Goal: Task Accomplishment & Management: Use online tool/utility

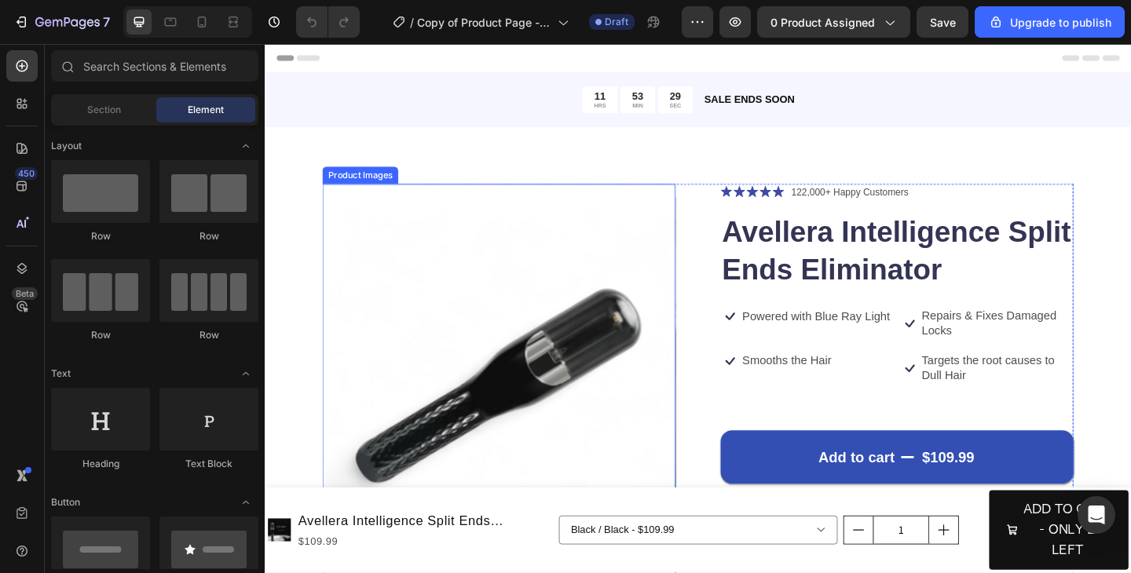
click at [529, 374] on img at bounding box center [519, 416] width 384 height 440
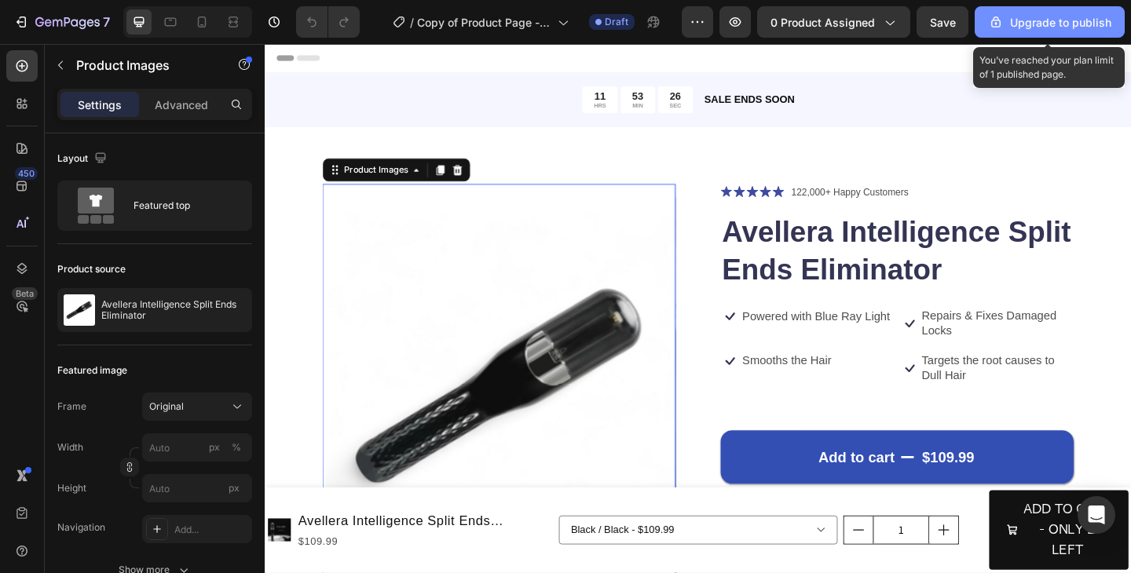
click at [1008, 27] on div "Upgrade to publish" at bounding box center [1049, 22] width 123 height 16
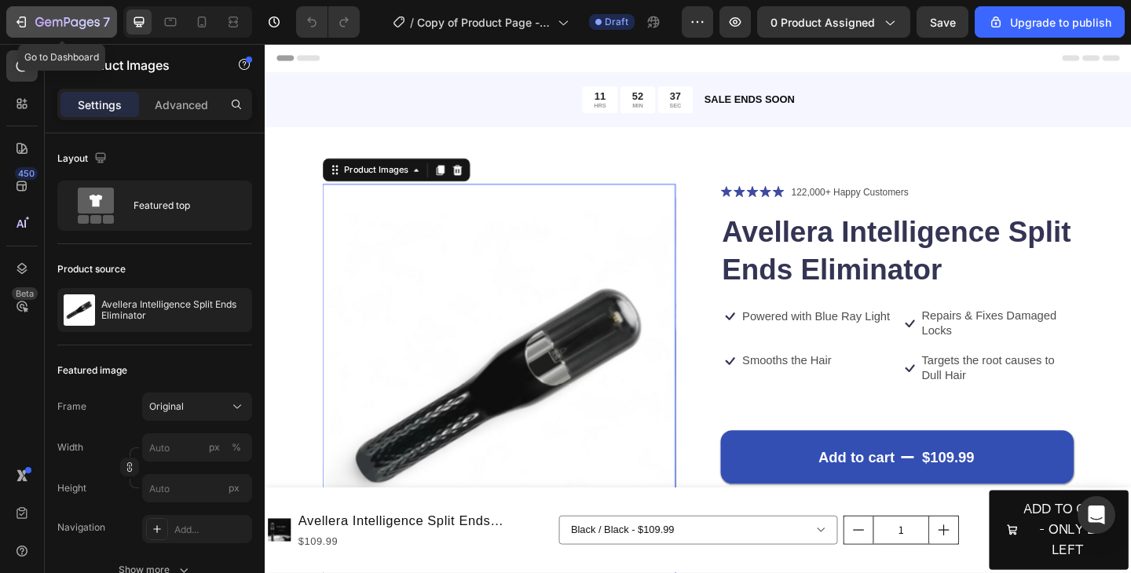
click at [27, 25] on icon "button" at bounding box center [21, 22] width 16 height 16
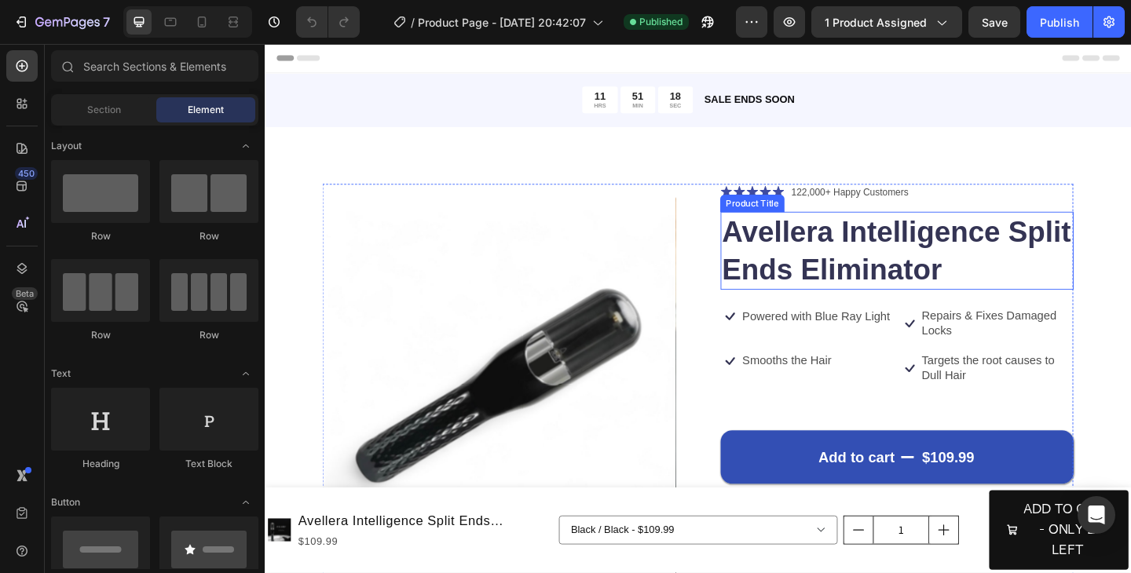
click at [807, 270] on h1 "Avellera Intelligence Split Ends Eliminator" at bounding box center [952, 269] width 384 height 85
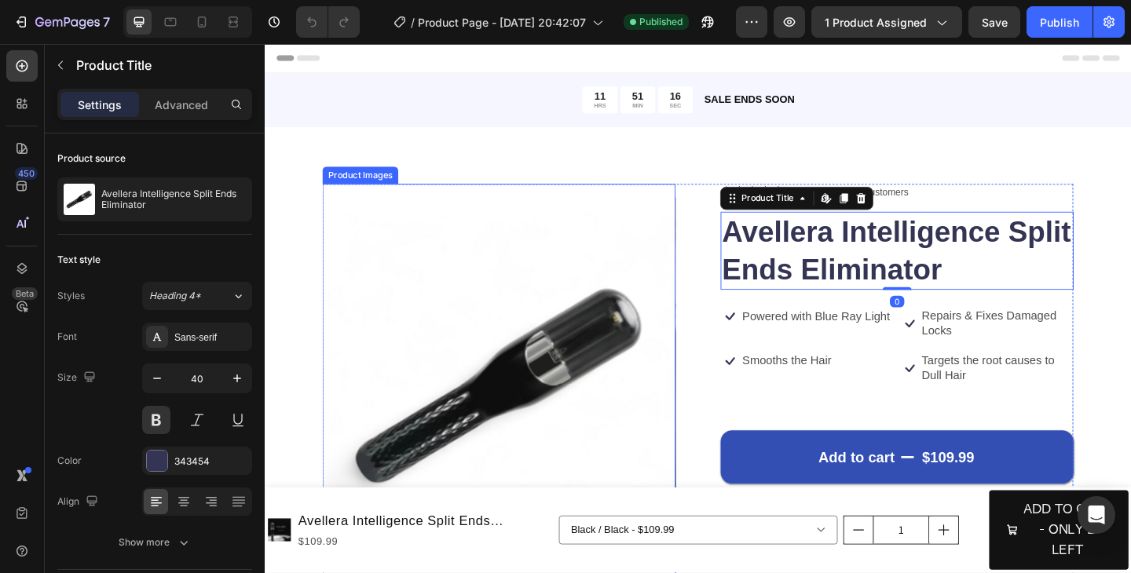
click at [610, 349] on img at bounding box center [519, 416] width 384 height 440
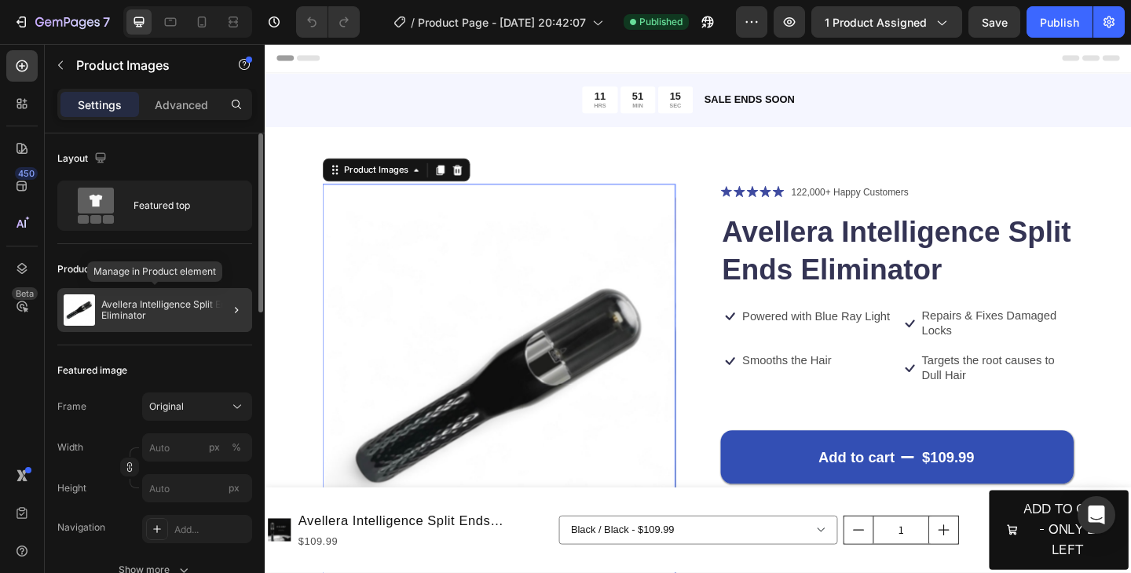
click at [126, 316] on p "Avellera Intelligence Split Ends Eliminator" at bounding box center [173, 310] width 145 height 22
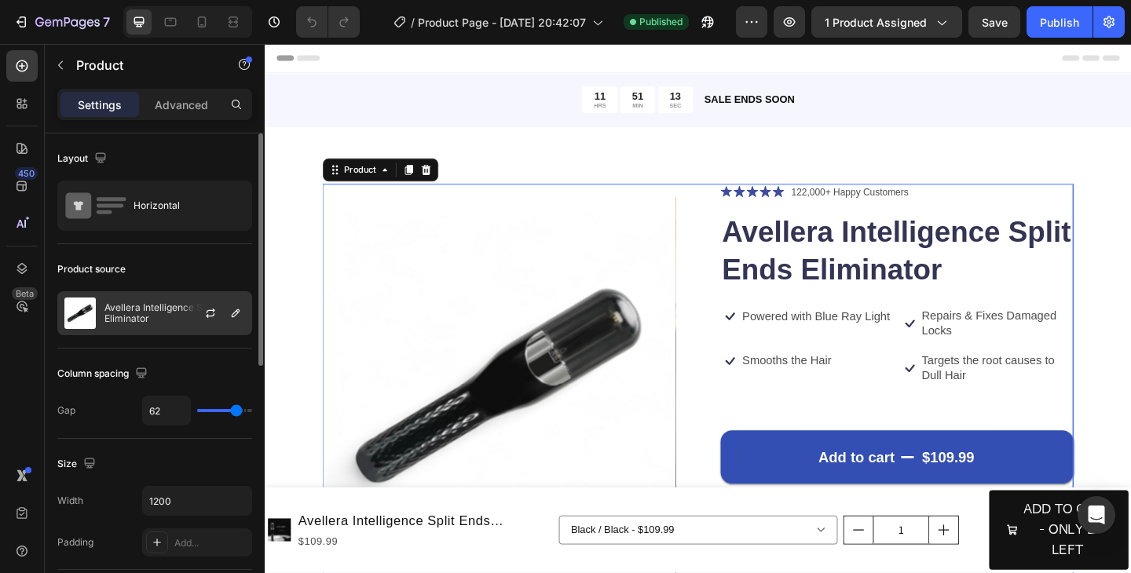
click at [155, 316] on p "Avellera Intelligence Split Ends Eliminator" at bounding box center [174, 313] width 141 height 22
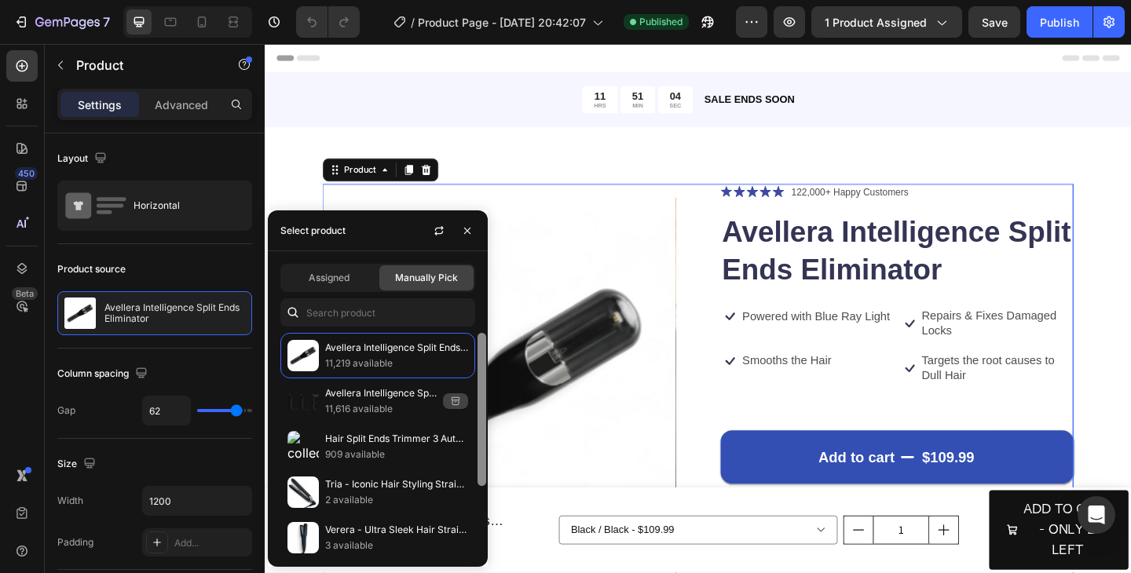
drag, startPoint x: 481, startPoint y: 445, endPoint x: 483, endPoint y: 336, distance: 108.4
click at [483, 336] on div at bounding box center [481, 409] width 9 height 153
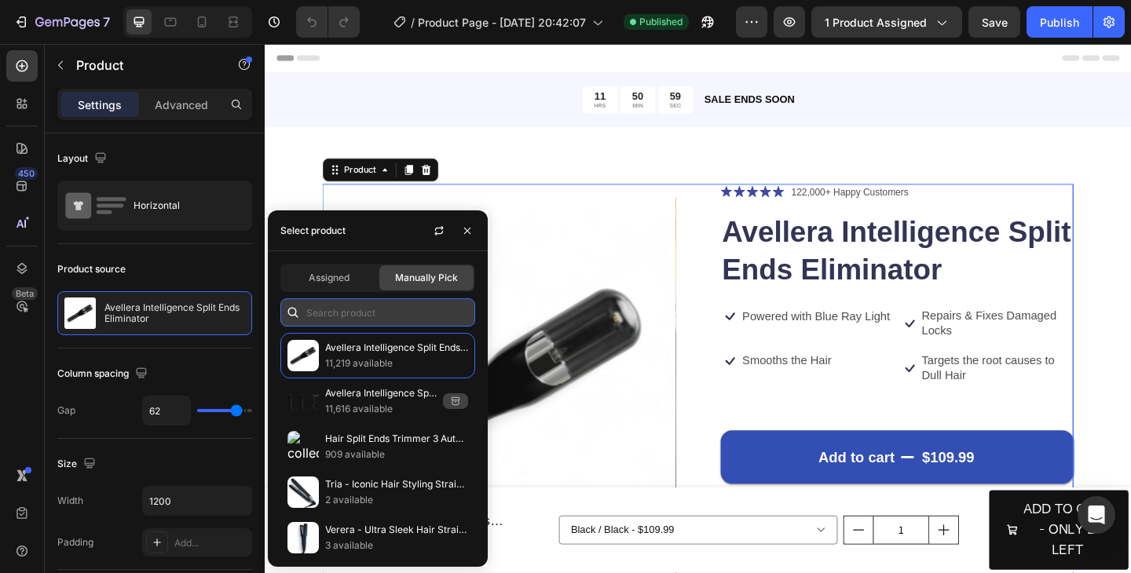
click at [419, 312] on input "text" at bounding box center [377, 312] width 195 height 28
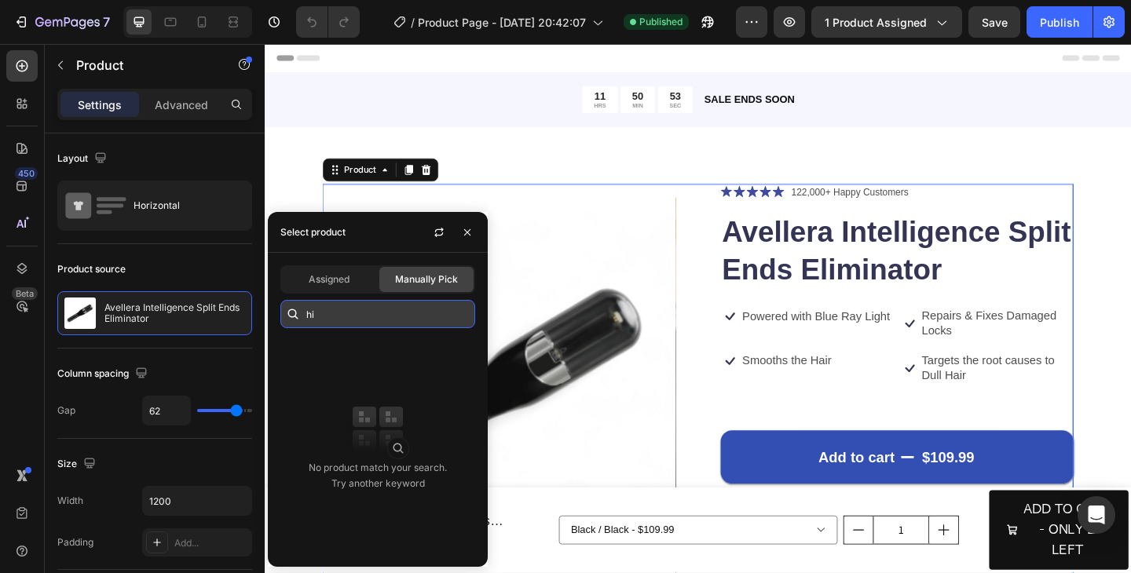
type input "h"
type input "avellerra high"
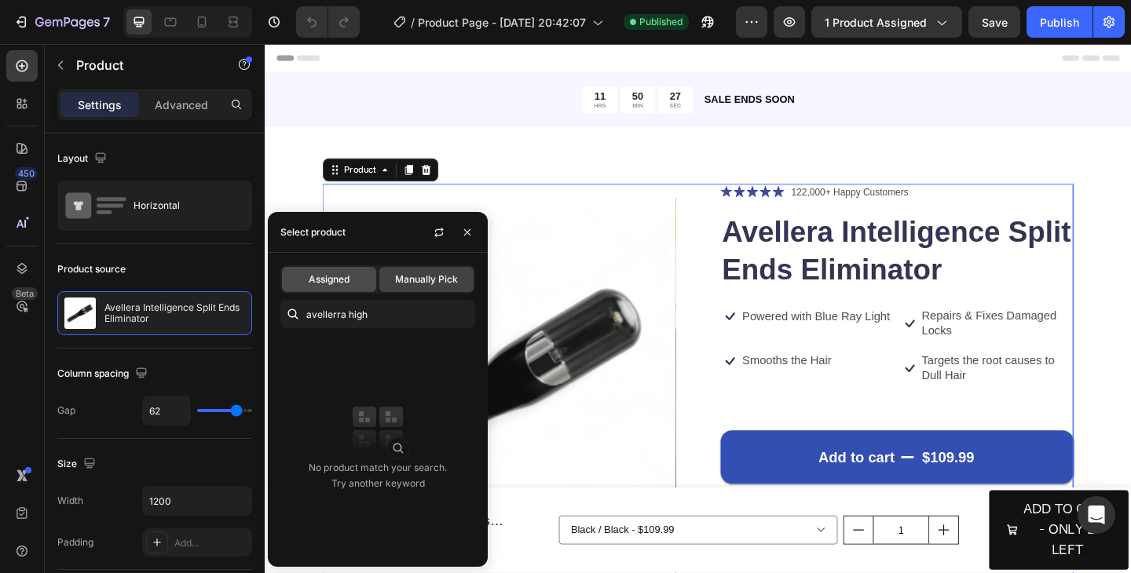
click at [315, 283] on span "Assigned" at bounding box center [329, 280] width 41 height 14
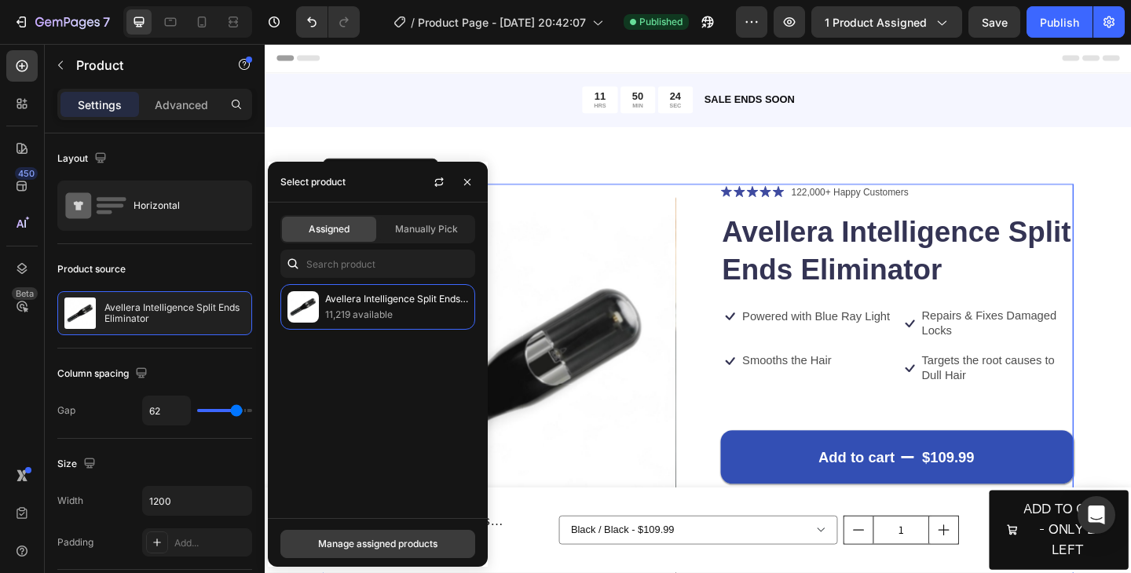
click at [353, 548] on div "Manage assigned products" at bounding box center [377, 544] width 119 height 14
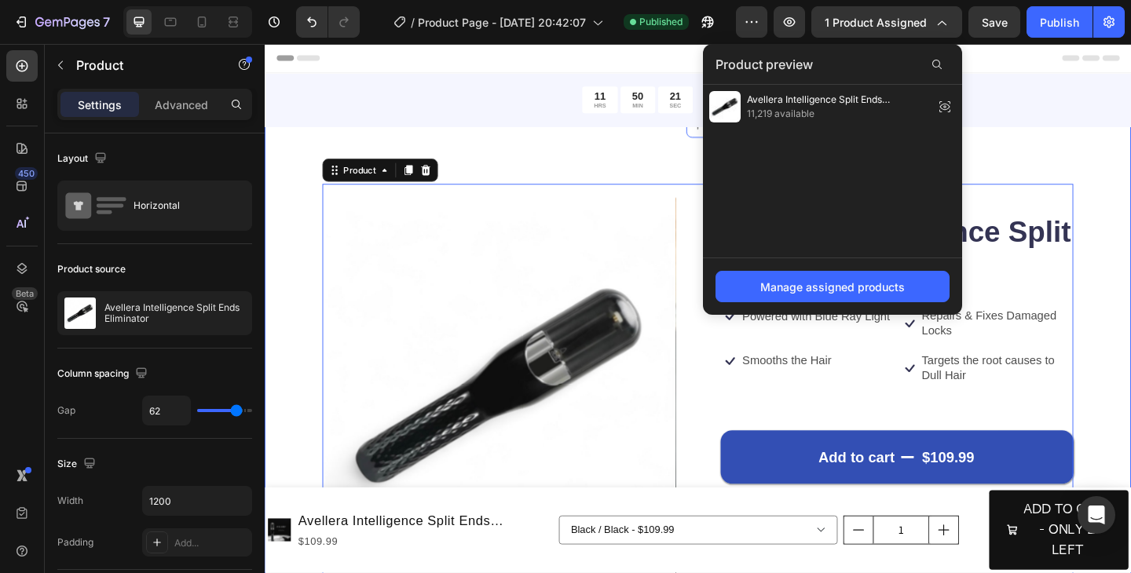
click at [580, 148] on div "Product Images Icon Icon Icon Icon Icon Icon List 122,000+ Happy Customers Text…" at bounding box center [736, 506] width 942 height 745
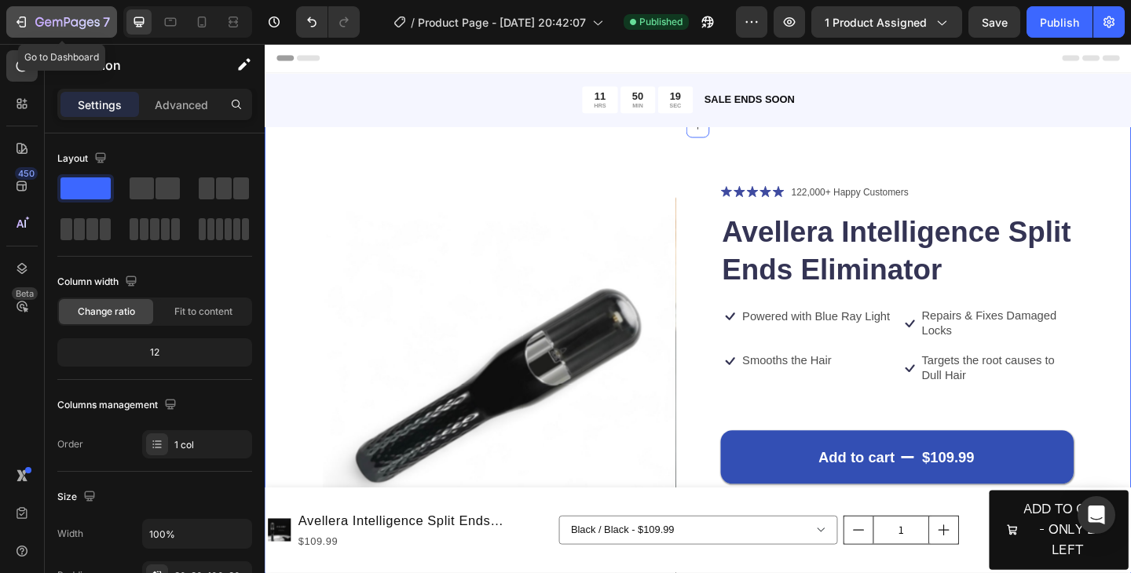
click at [20, 20] on icon "button" at bounding box center [21, 22] width 16 height 16
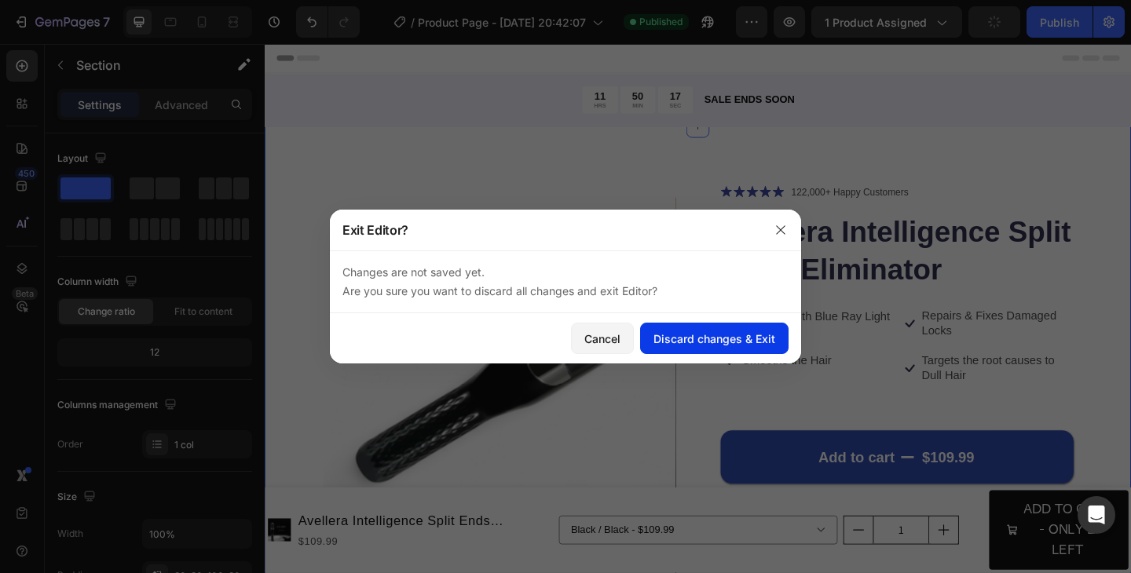
click at [680, 340] on div "Discard changes & Exit" at bounding box center [714, 339] width 122 height 16
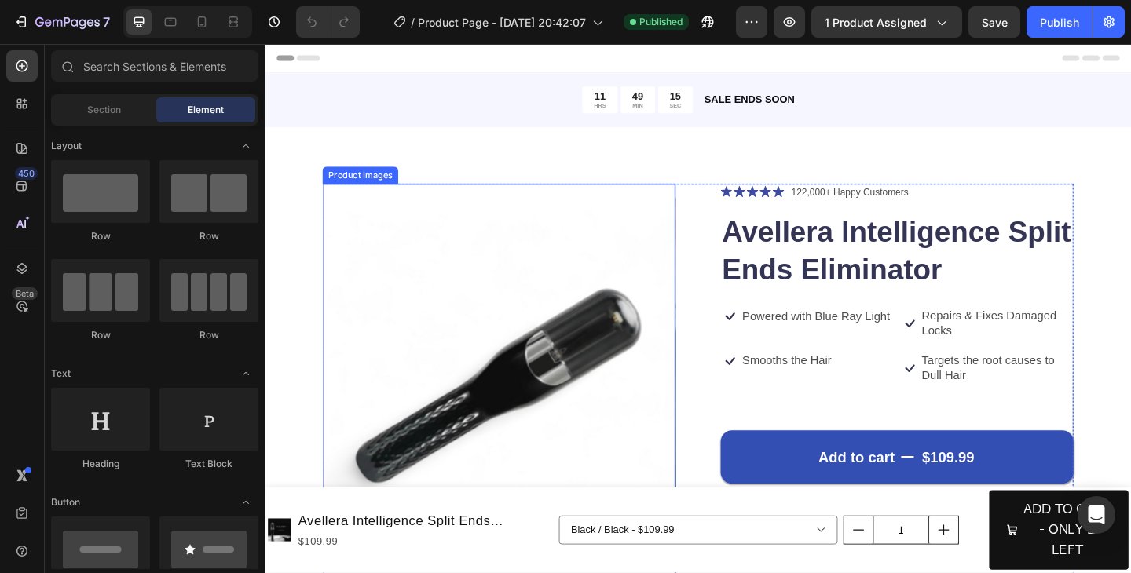
click at [598, 371] on img at bounding box center [519, 416] width 384 height 440
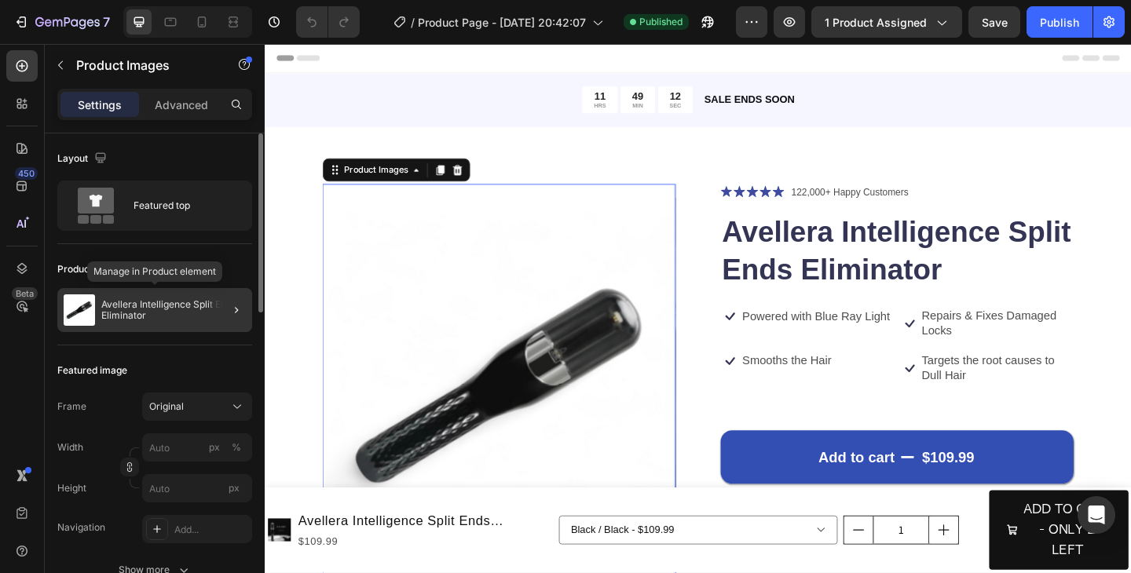
click at [157, 309] on p "Avellera Intelligence Split Ends Eliminator" at bounding box center [173, 310] width 145 height 22
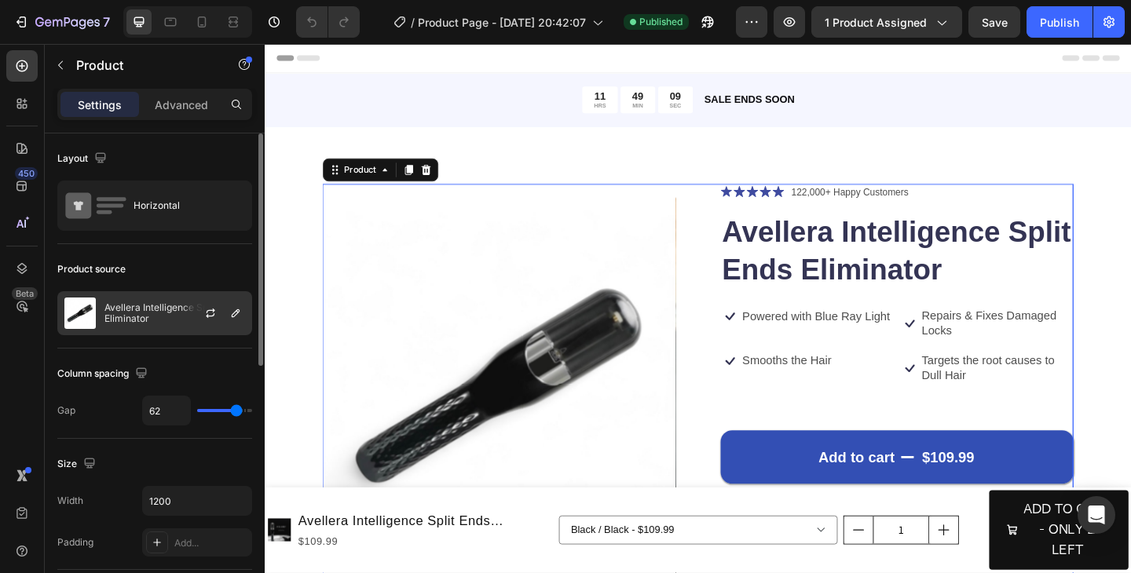
click at [170, 313] on p "Avellera Intelligence Split Ends Eliminator" at bounding box center [174, 313] width 141 height 22
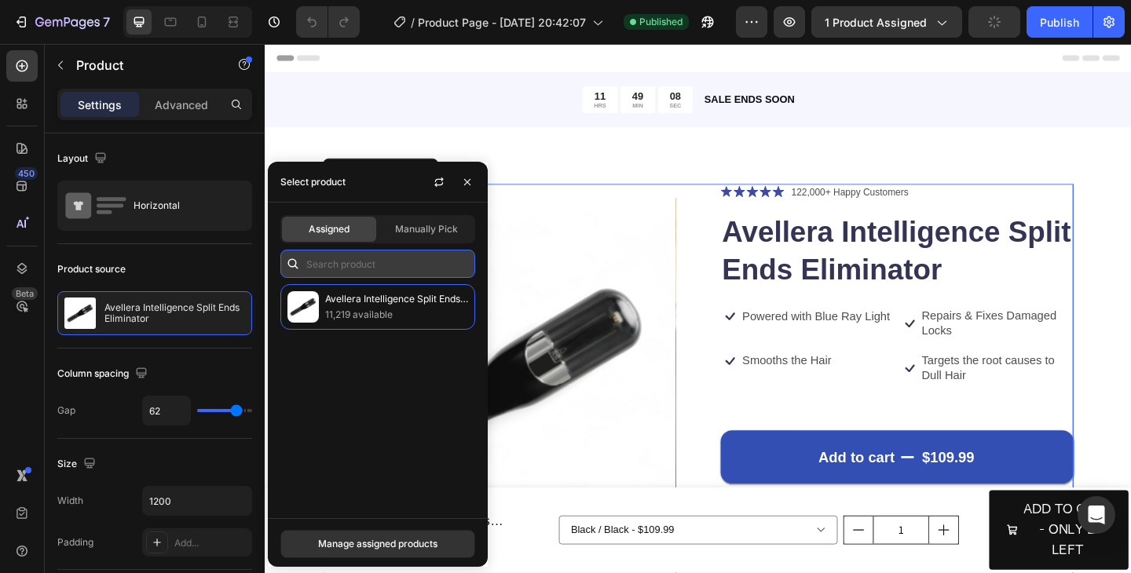
click at [344, 271] on input "text" at bounding box center [377, 264] width 195 height 28
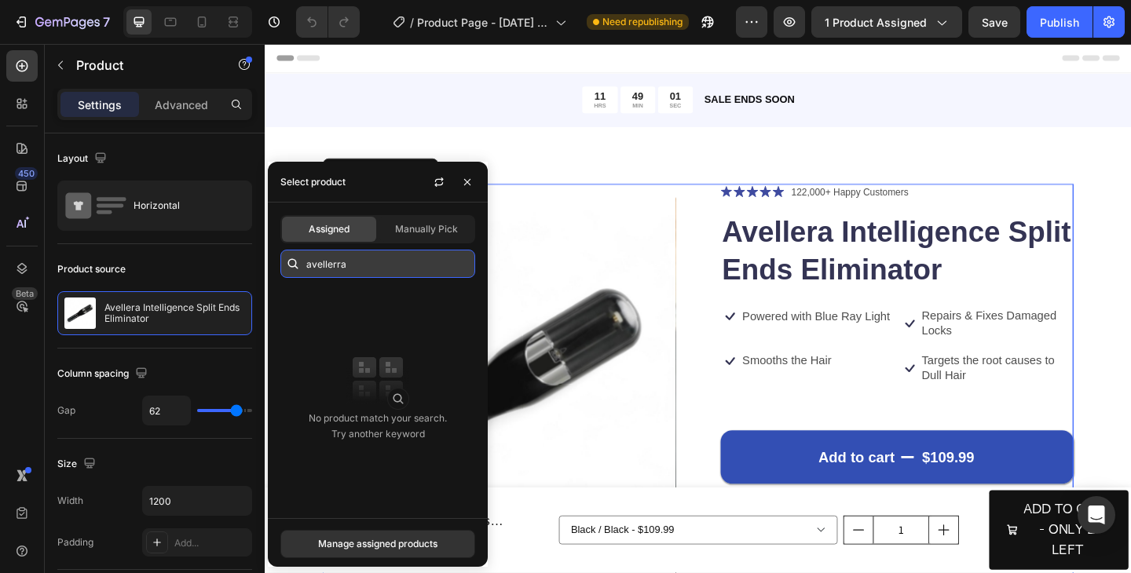
click at [367, 266] on input "avellerra" at bounding box center [377, 264] width 195 height 28
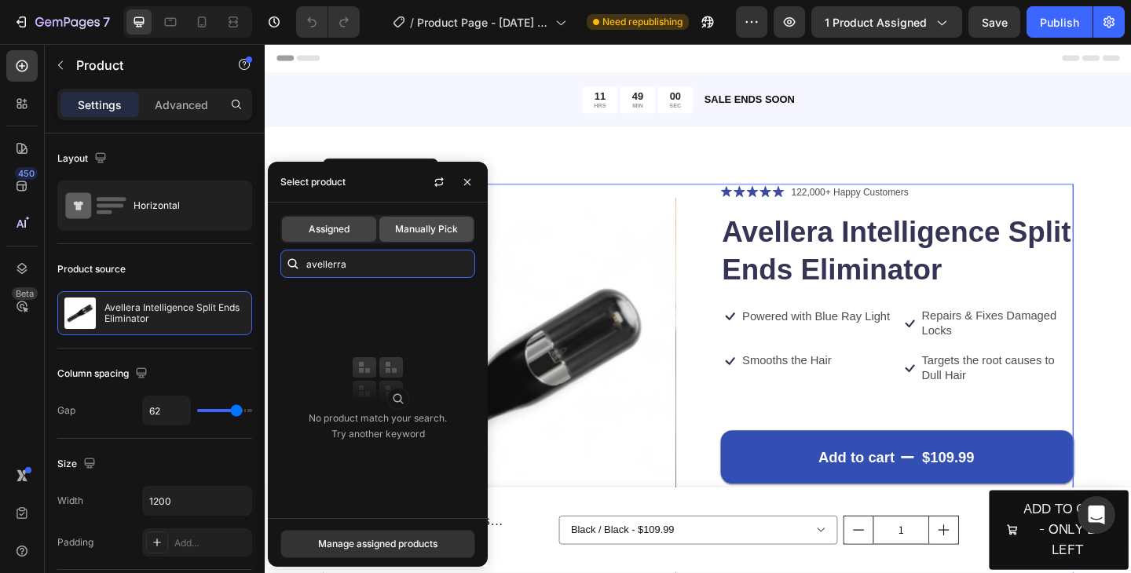
type input "avellerra"
click at [413, 232] on span "Manually Pick" at bounding box center [426, 229] width 63 height 14
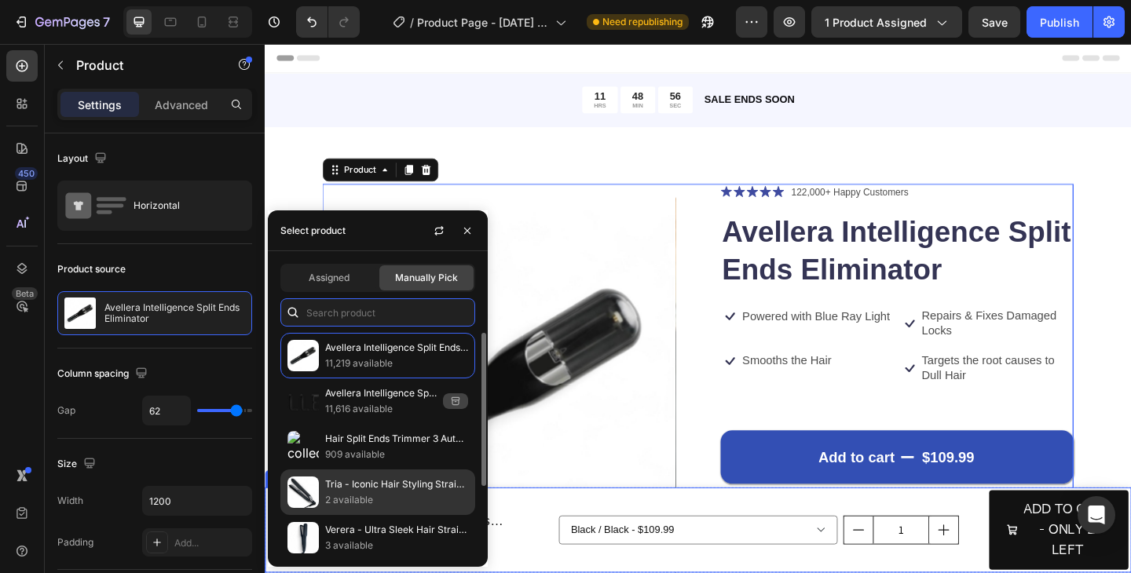
drag, startPoint x: 384, startPoint y: 312, endPoint x: 437, endPoint y: 484, distance: 179.9
click at [351, 562] on div "Assigned Manually Pick Avellera Intelligence Split Ends Eliminator 11,219 avail…" at bounding box center [378, 409] width 220 height 316
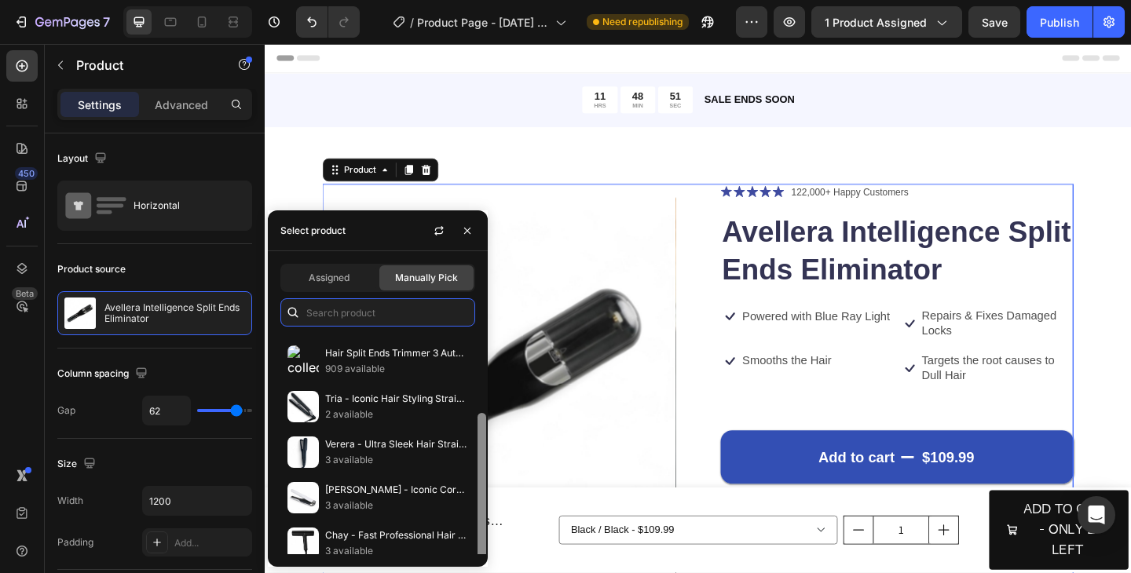
scroll to position [97, 0]
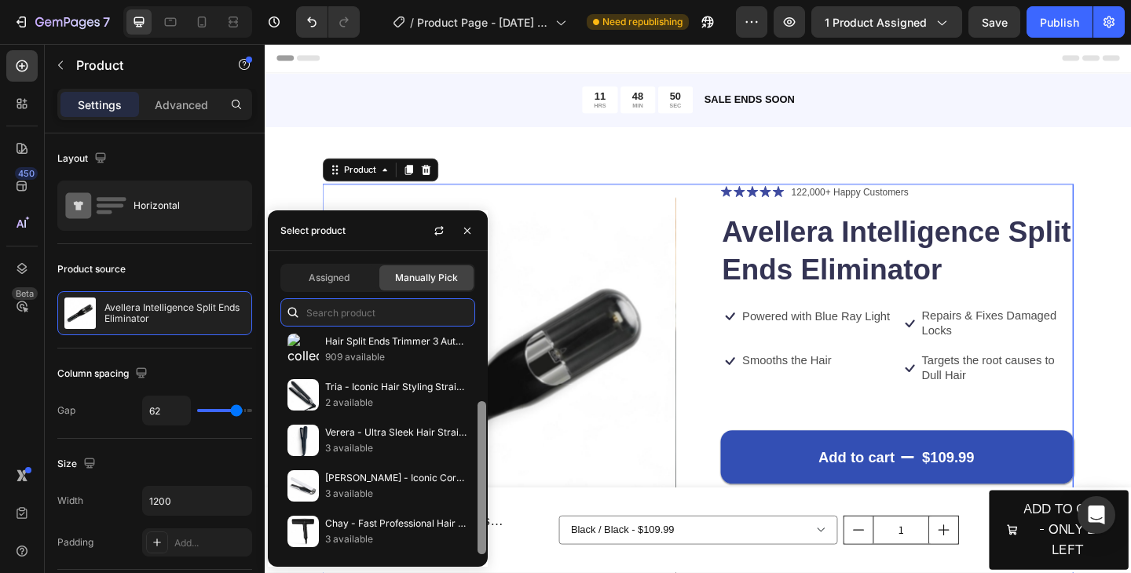
drag, startPoint x: 483, startPoint y: 462, endPoint x: 474, endPoint y: 580, distance: 119.0
click at [474, 0] on html "7 / Product Page - Sep 25, 20:42:07 Need republishing Preview 1 product assigne…" at bounding box center [565, 0] width 1131 height 0
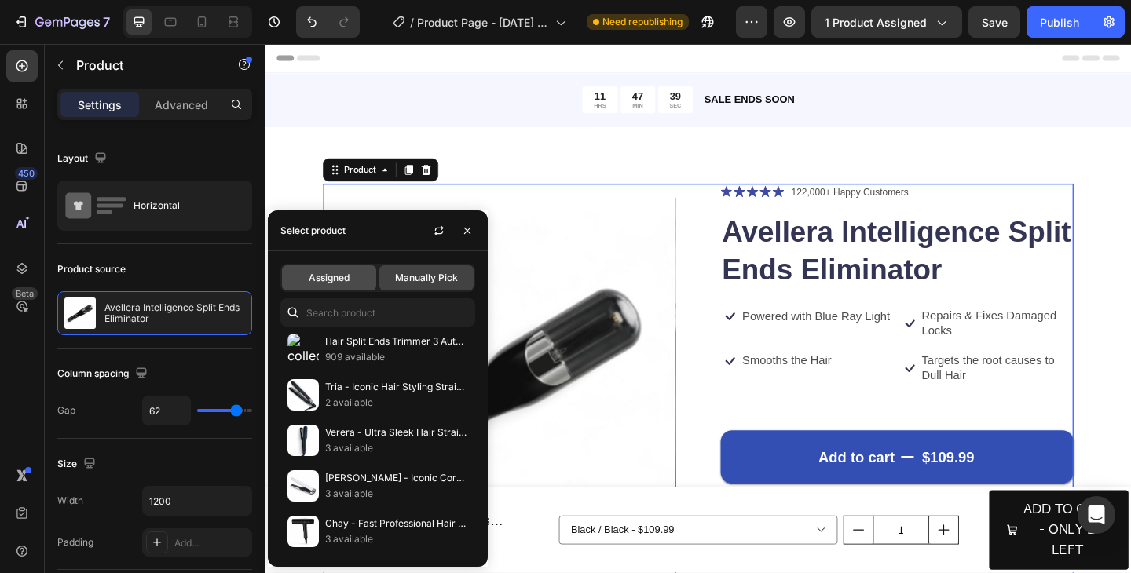
click at [343, 282] on span "Assigned" at bounding box center [329, 278] width 41 height 14
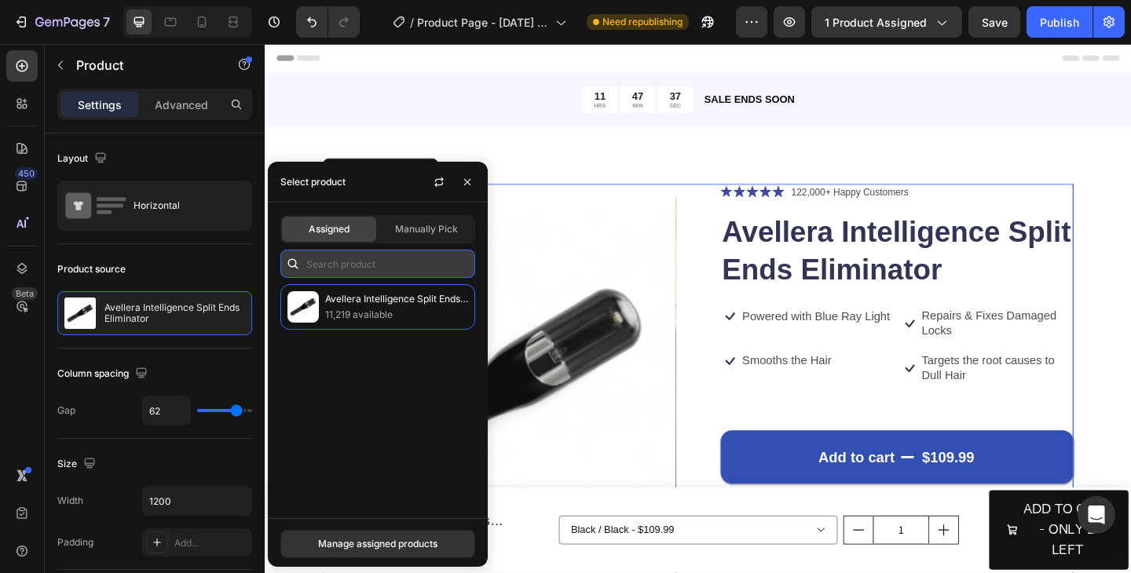
click at [386, 264] on input "text" at bounding box center [377, 264] width 195 height 28
type input "avell"
click at [384, 547] on div "Manage assigned products" at bounding box center [377, 544] width 119 height 14
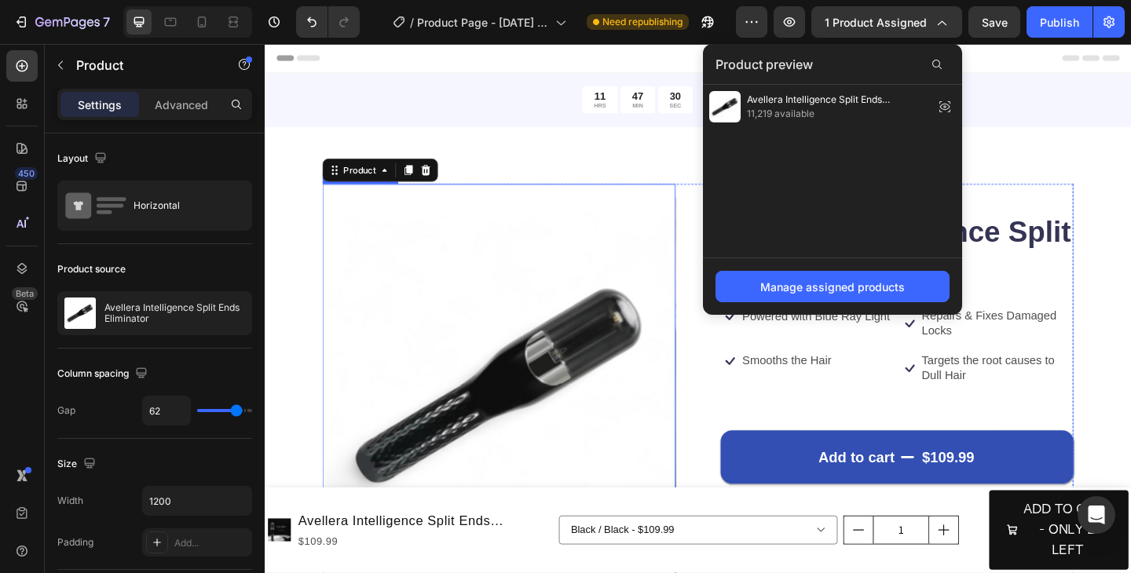
click at [533, 370] on img at bounding box center [519, 416] width 384 height 440
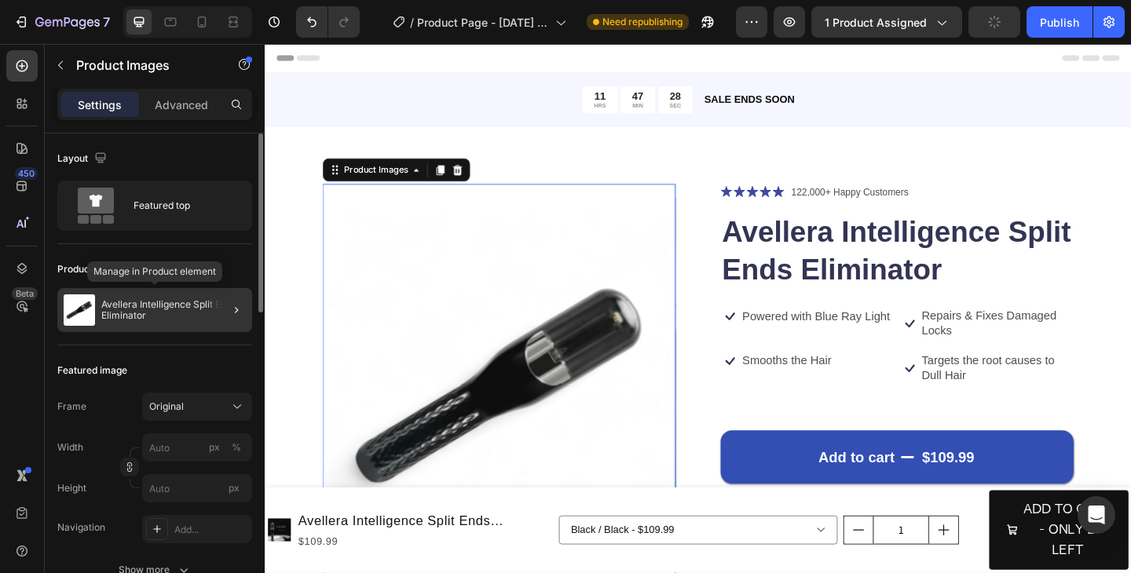
click at [203, 312] on p "Avellera Intelligence Split Ends Eliminator" at bounding box center [173, 310] width 145 height 22
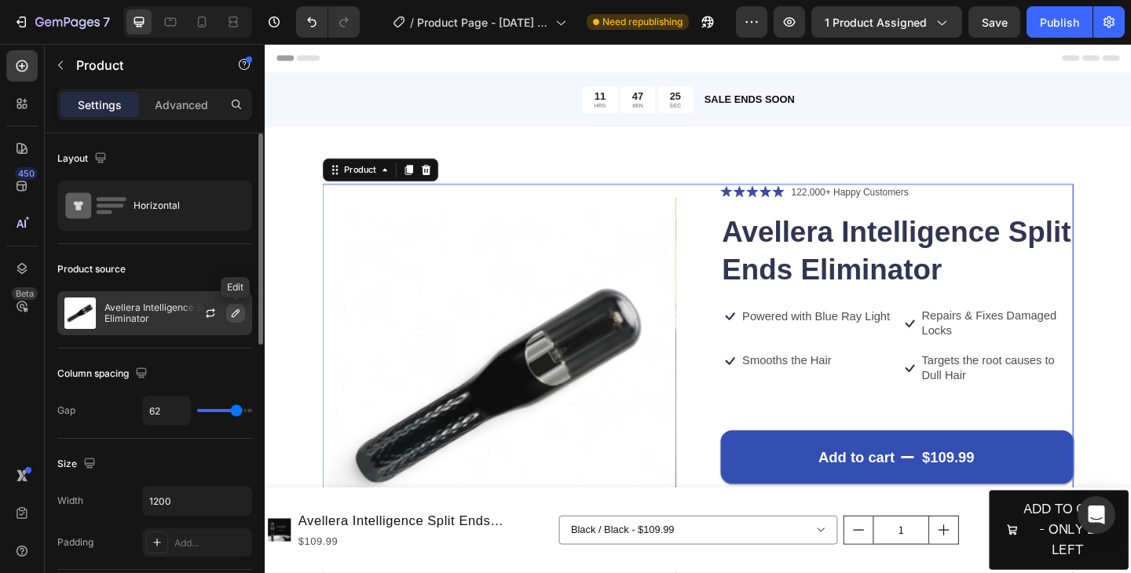
click at [239, 315] on icon "button" at bounding box center [235, 313] width 13 height 13
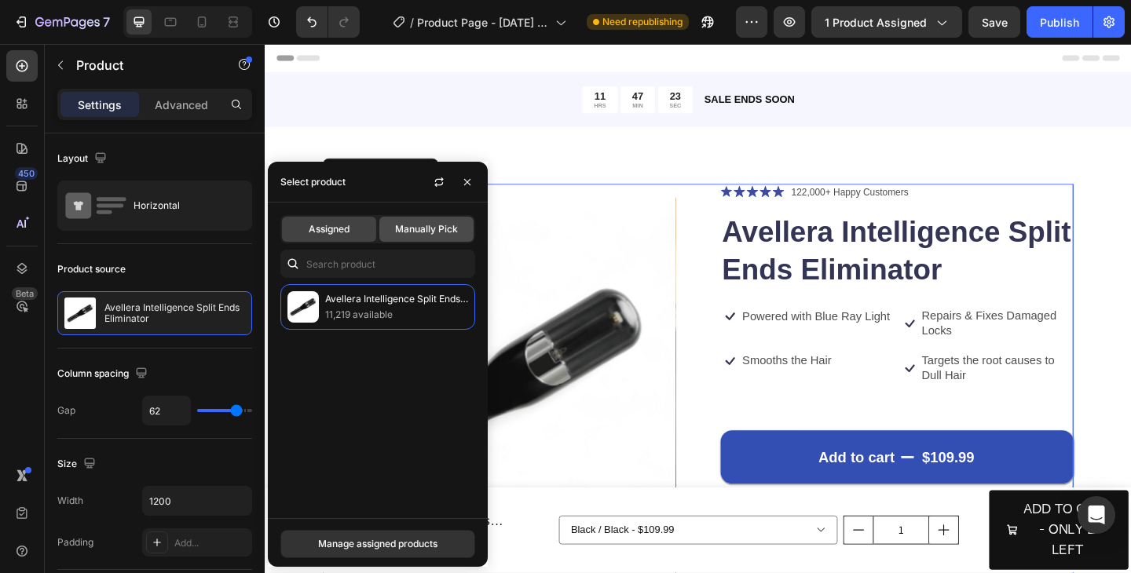
click at [404, 225] on span "Manually Pick" at bounding box center [426, 229] width 63 height 14
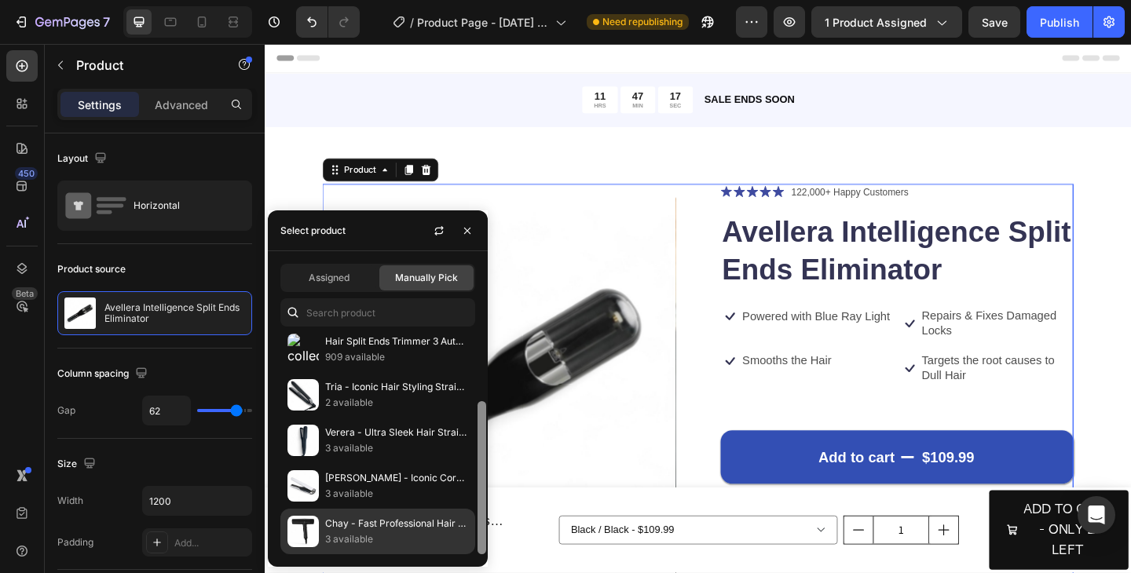
drag, startPoint x: 478, startPoint y: 430, endPoint x: 467, endPoint y: 551, distance: 122.2
click at [467, 551] on div "Avellera Intelligence Split Ends Eliminator 11,219 available Avellera Intellige…" at bounding box center [378, 443] width 220 height 221
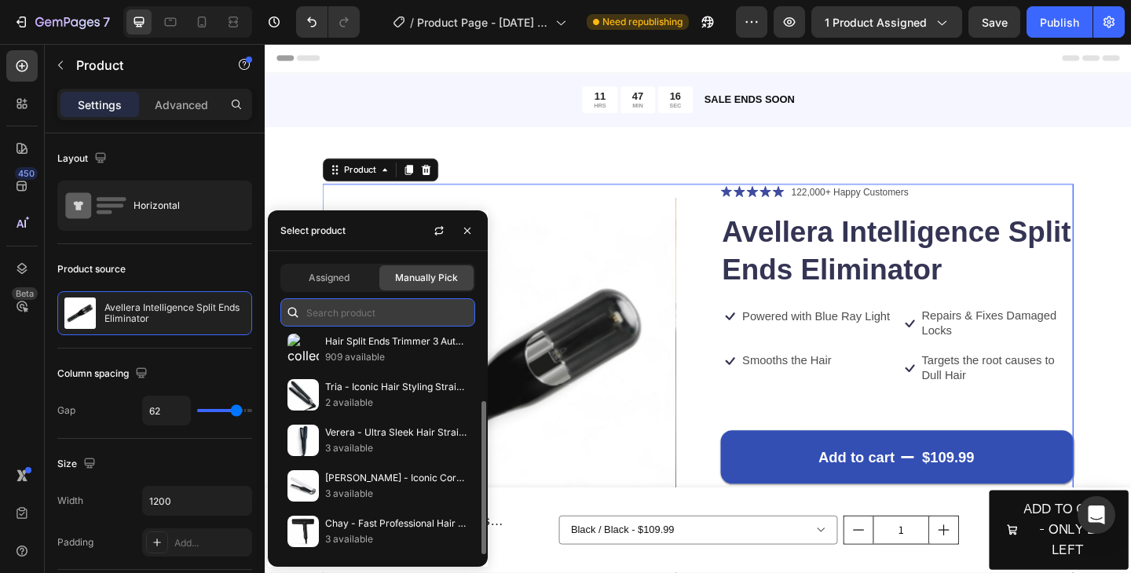
click at [404, 316] on input "text" at bounding box center [377, 312] width 195 height 28
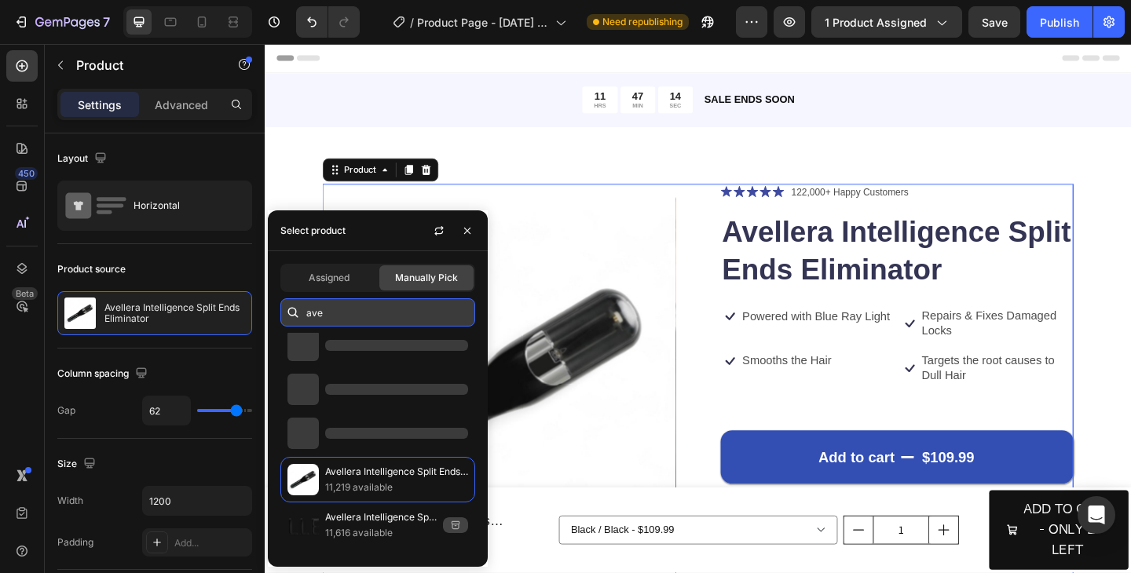
scroll to position [0, 0]
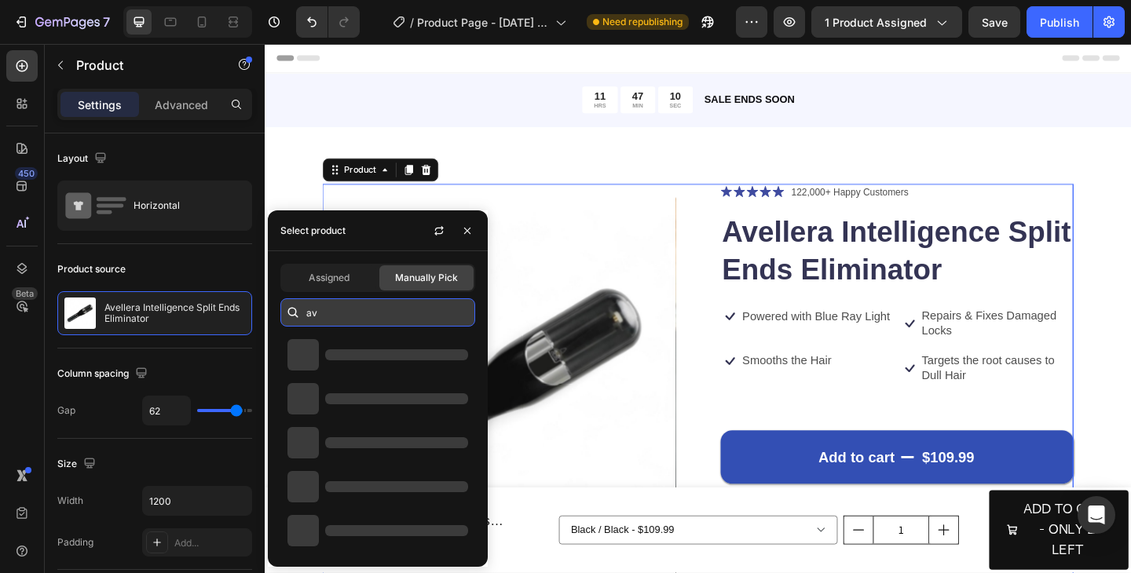
type input "a"
